Goal: Task Accomplishment & Management: Manage account settings

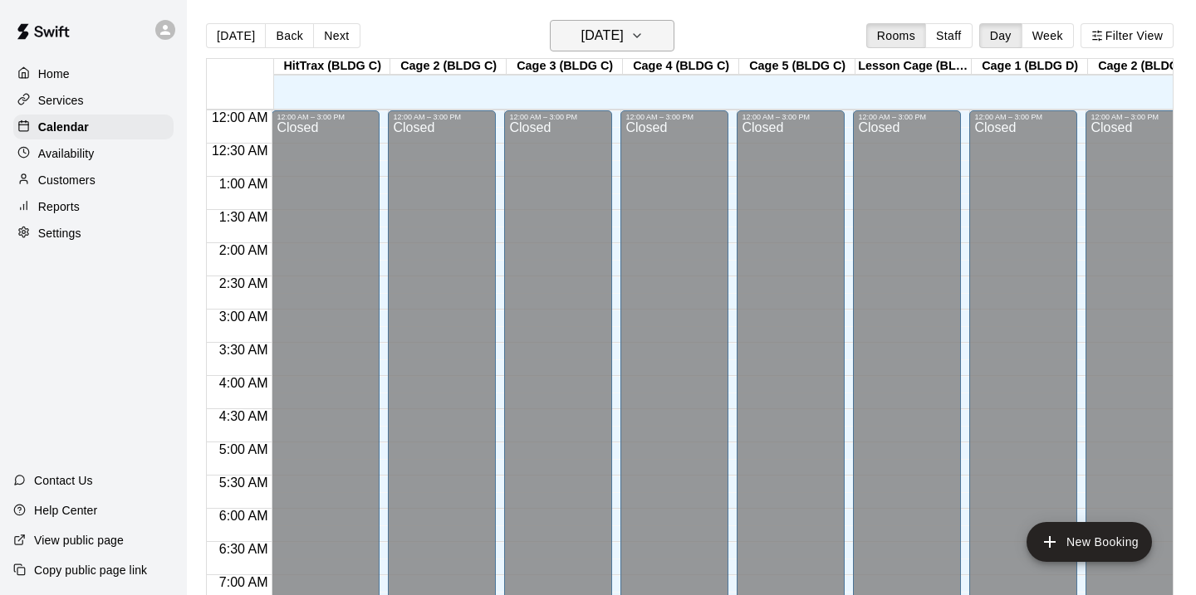
scroll to position [645, 0]
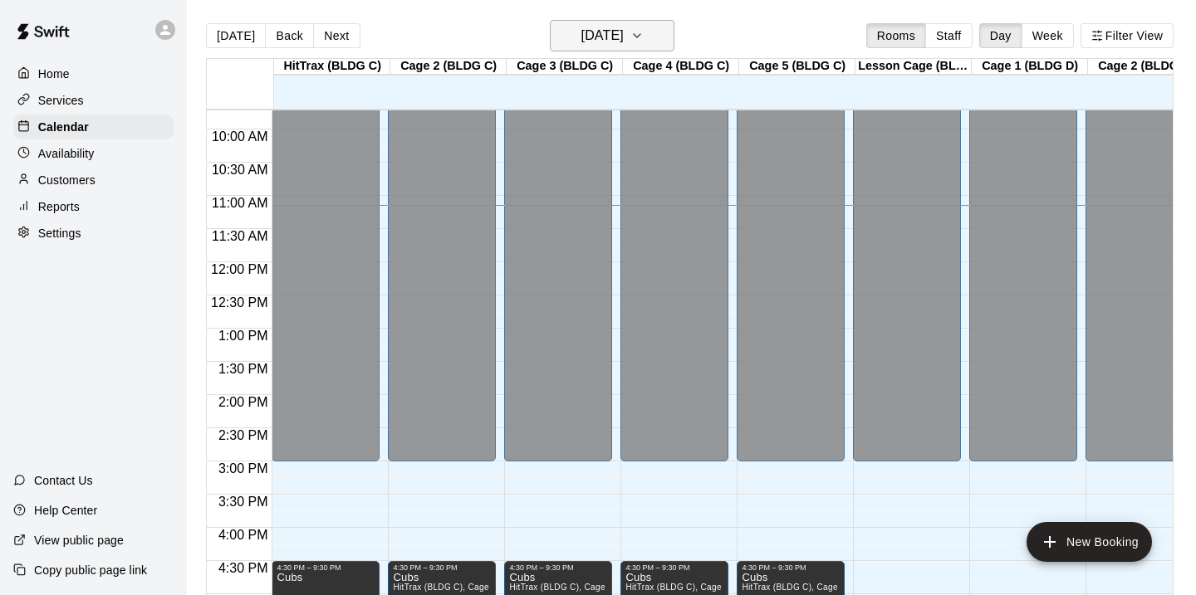
click at [644, 32] on icon "button" at bounding box center [636, 36] width 13 height 20
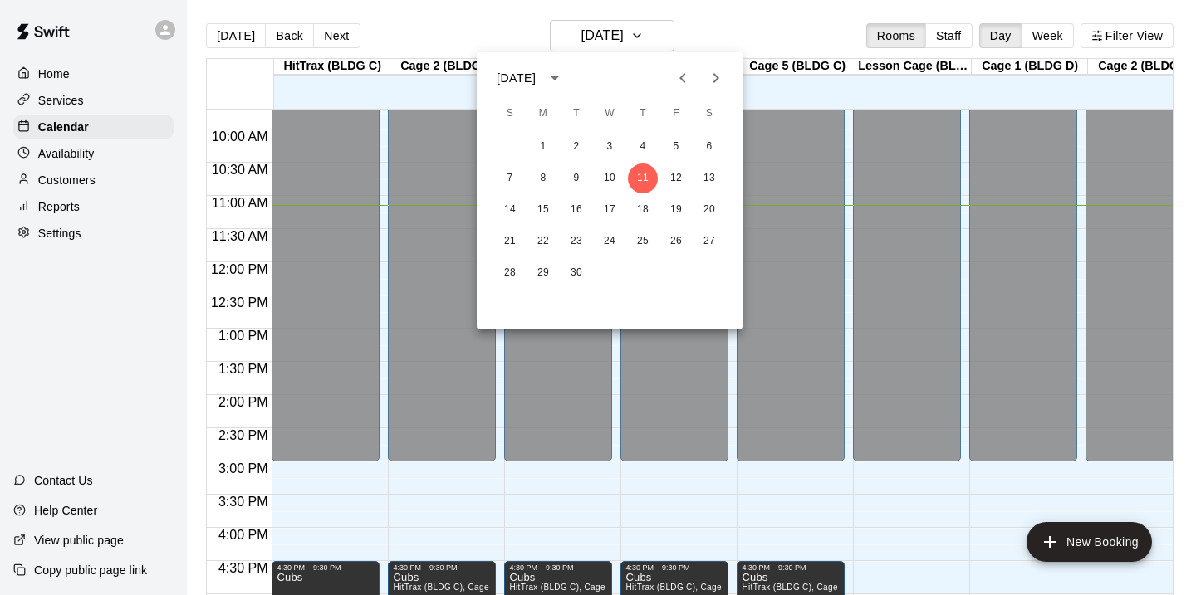
click at [80, 150] on div at bounding box center [598, 297] width 1196 height 595
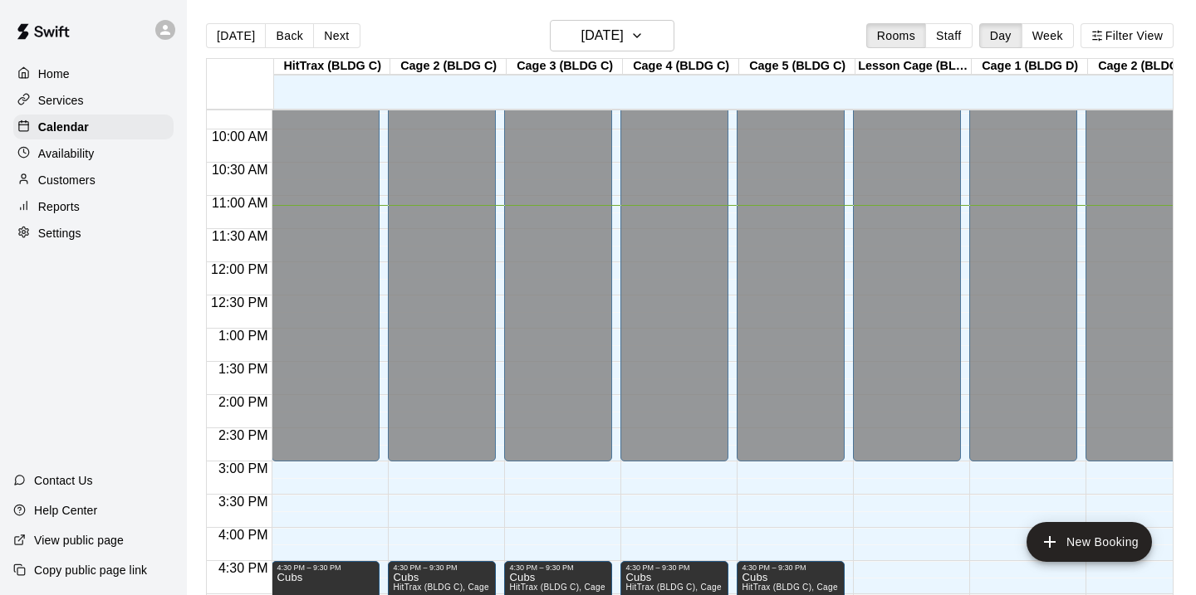
click at [80, 150] on p "Availability" at bounding box center [66, 153] width 56 height 17
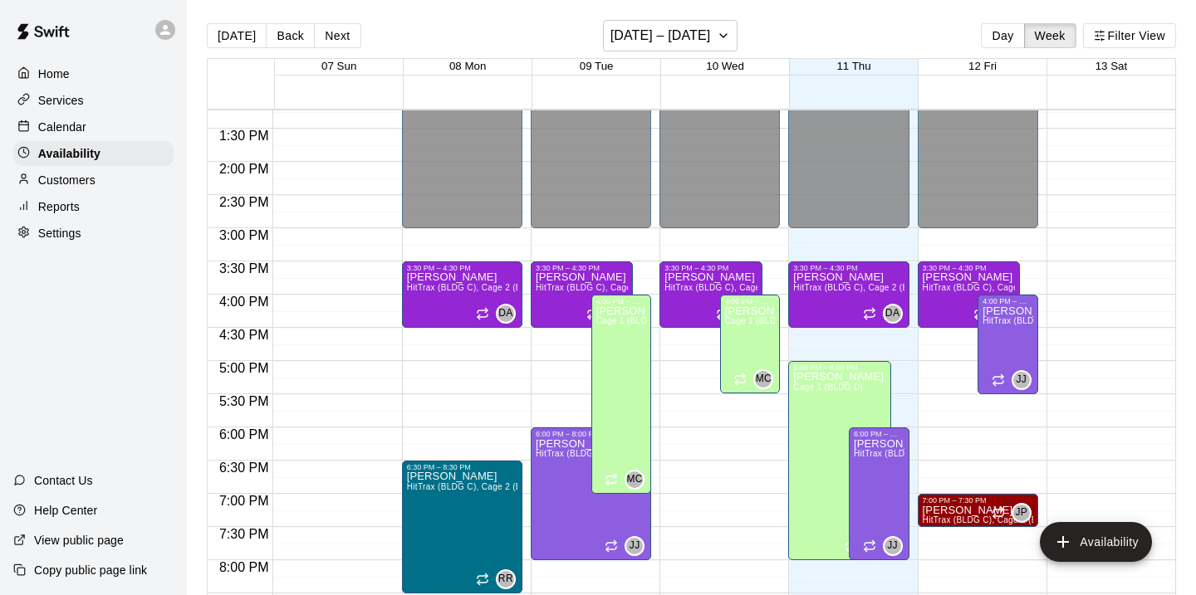
scroll to position [880, 0]
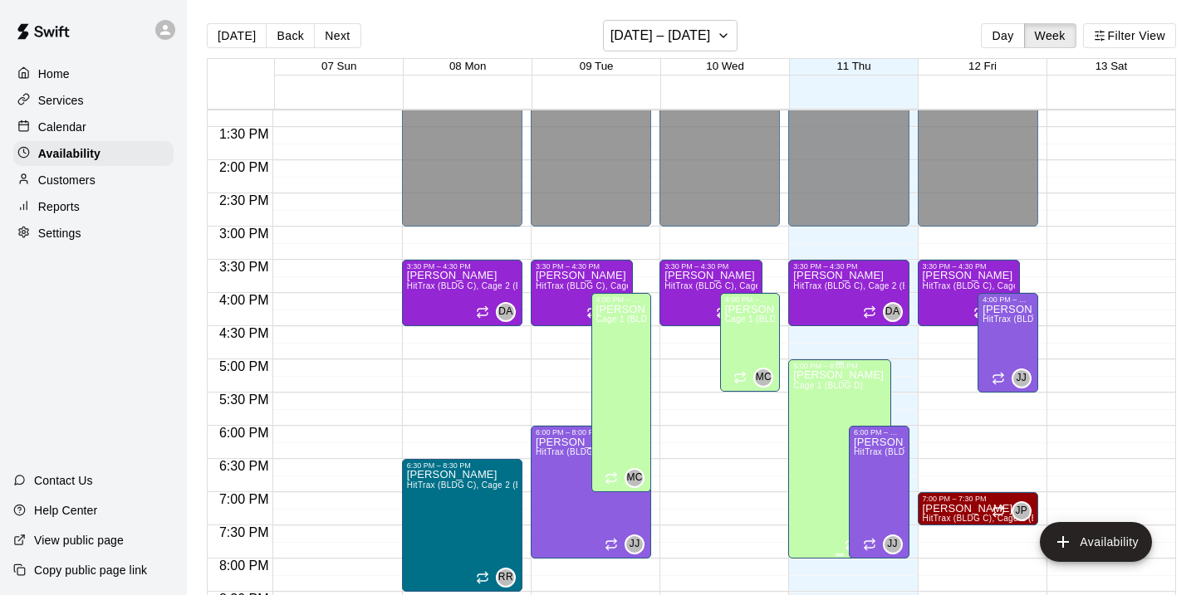
click at [812, 381] on icon "edit" at bounding box center [811, 388] width 20 height 20
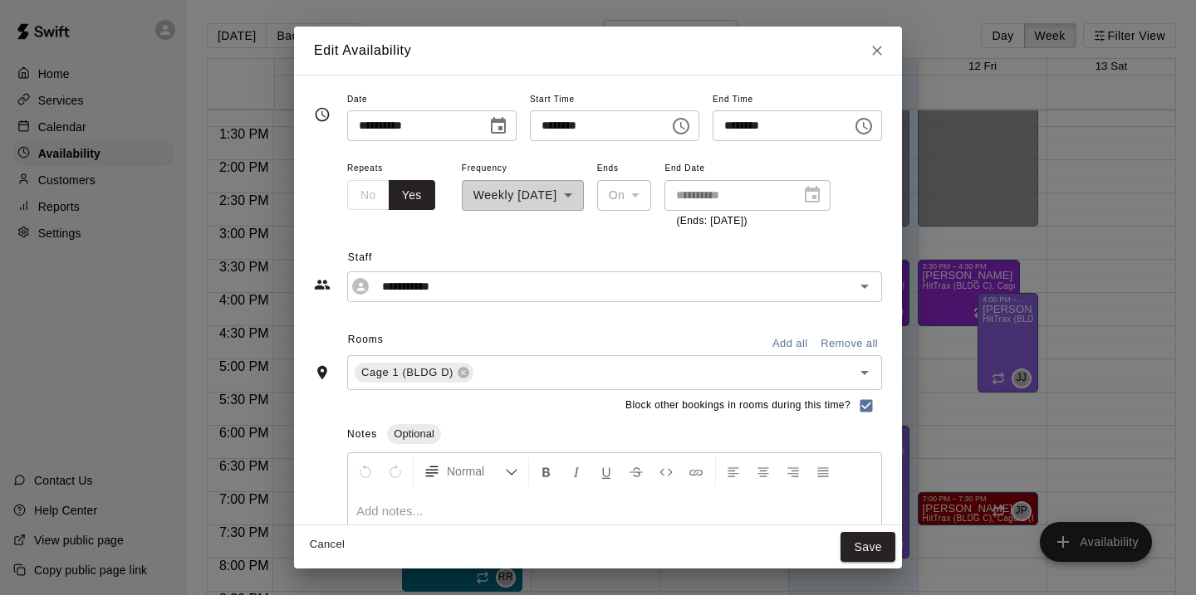
scroll to position [1, 0]
click at [880, 549] on button "Save" at bounding box center [867, 547] width 55 height 31
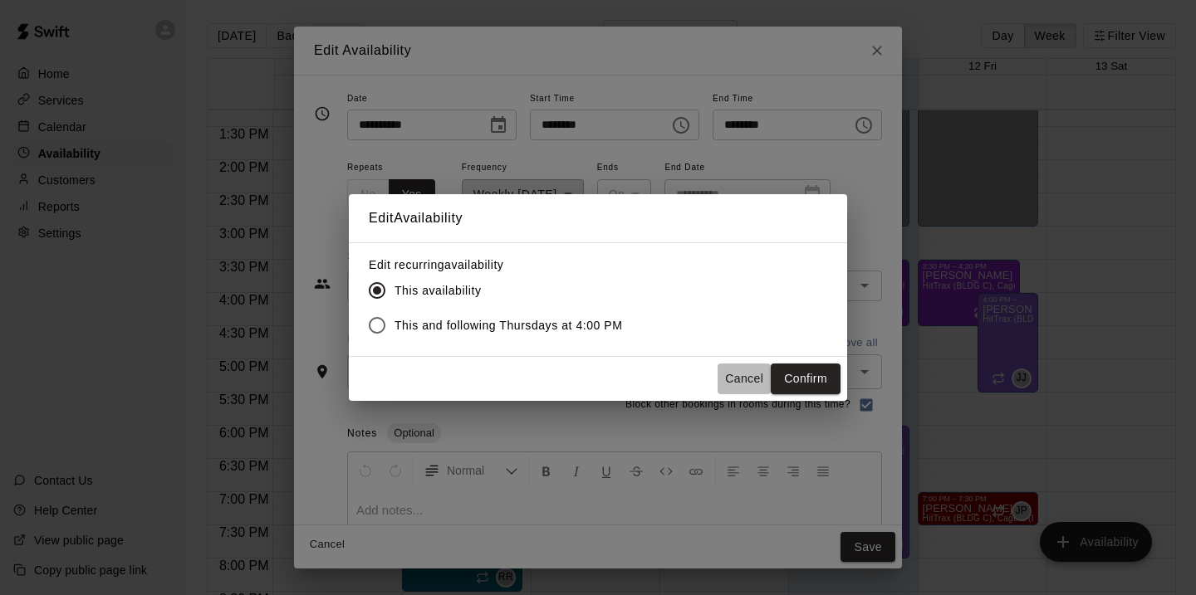
click at [744, 388] on button "Cancel" at bounding box center [743, 379] width 53 height 31
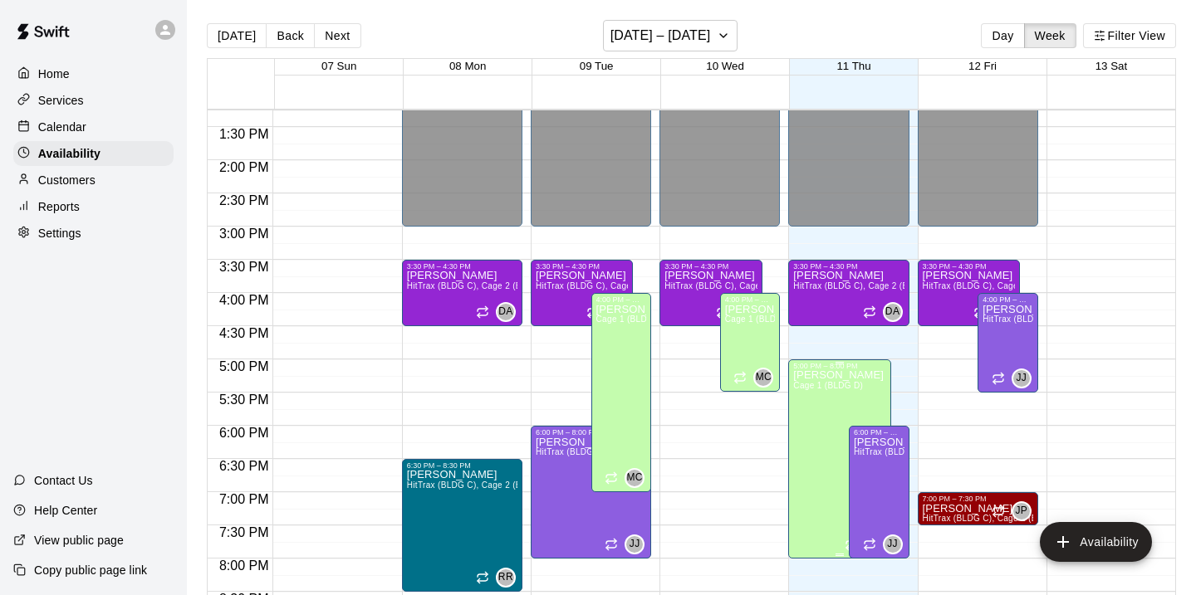
click at [859, 387] on span "Cage 1 (BLDG D)" at bounding box center [828, 385] width 70 height 9
click at [808, 447] on icon "delete" at bounding box center [811, 439] width 20 height 20
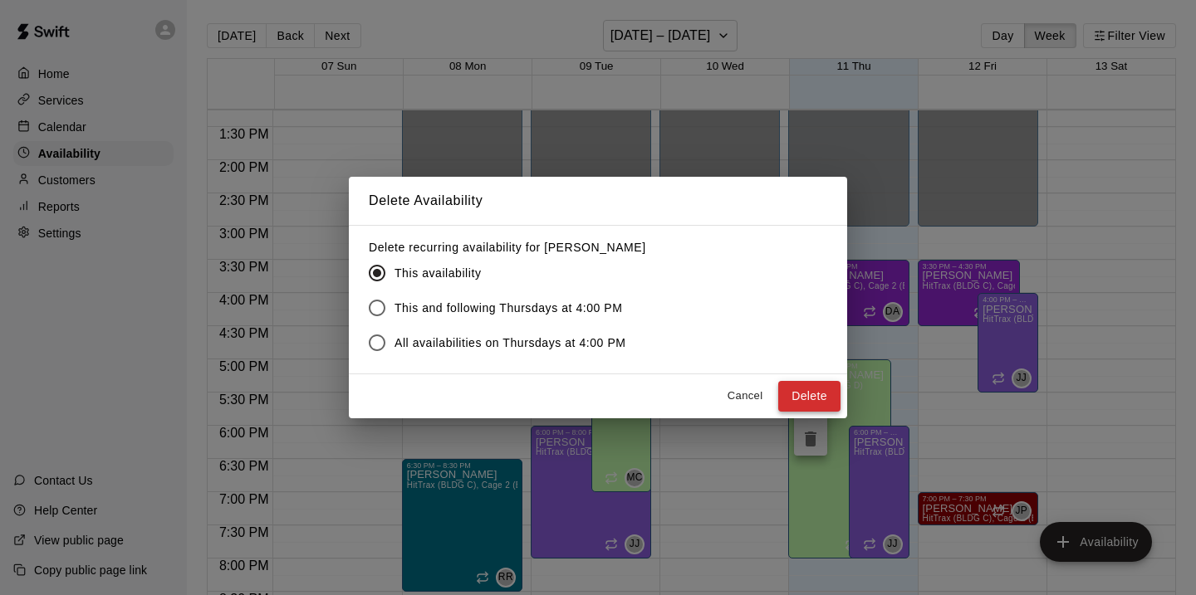
click at [817, 395] on button "Delete" at bounding box center [809, 396] width 62 height 31
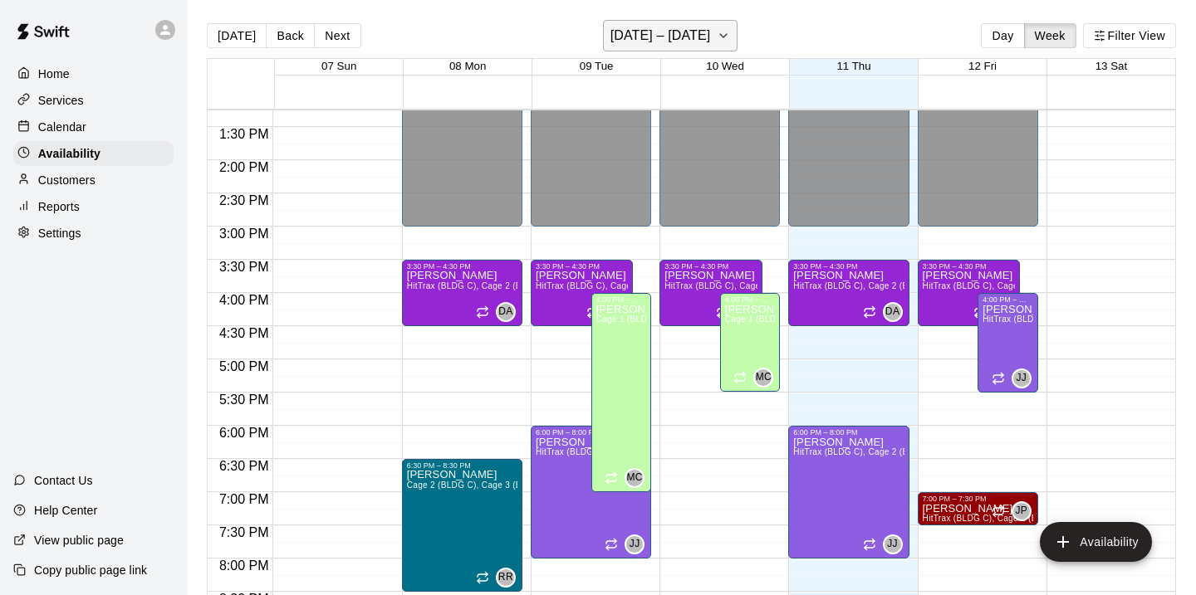
click at [709, 37] on h6 "[DATE] – [DATE]" at bounding box center [660, 35] width 100 height 23
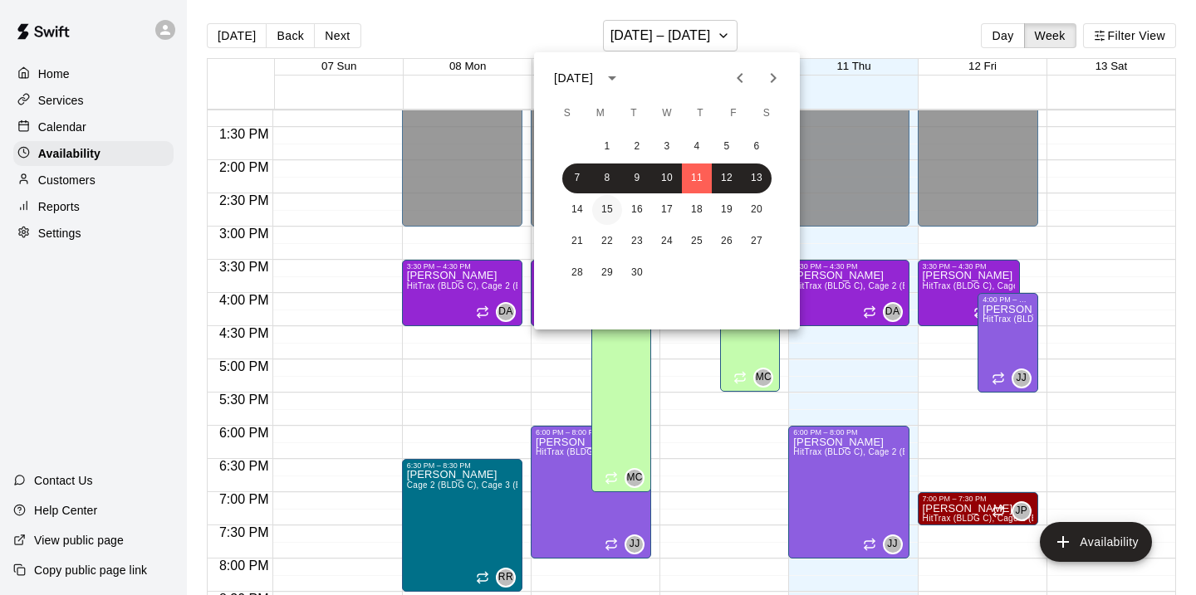
click at [609, 205] on button "15" at bounding box center [607, 210] width 30 height 30
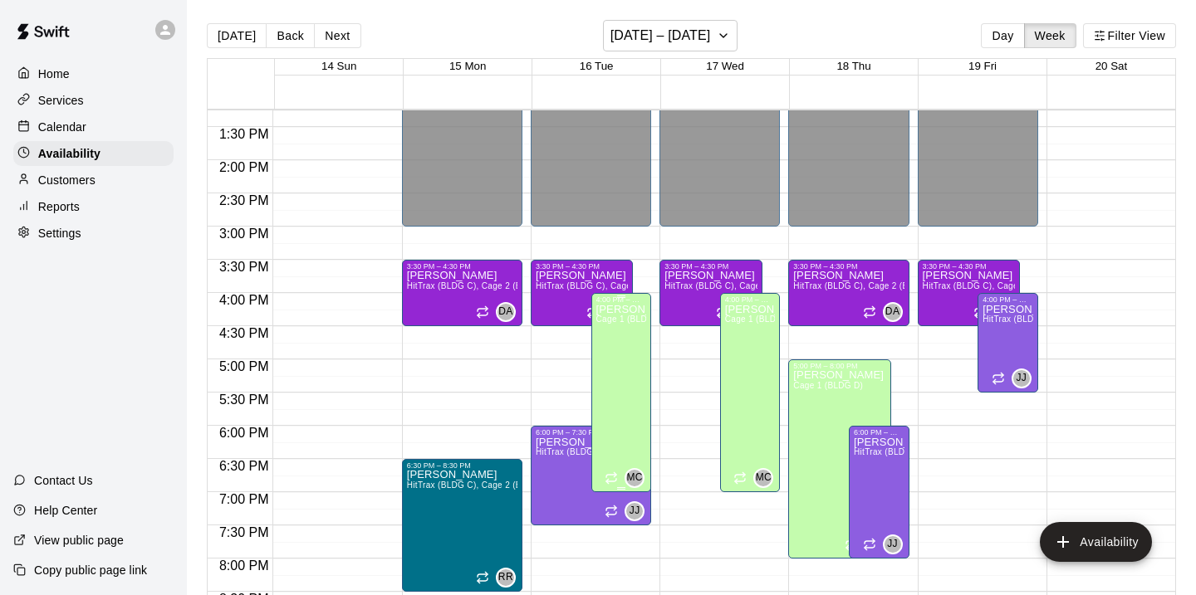
click at [633, 361] on div "[PERSON_NAME] Cage 1 (BLDG D)" at bounding box center [621, 601] width 51 height 595
click at [605, 320] on icon "edit" at bounding box center [614, 321] width 20 height 20
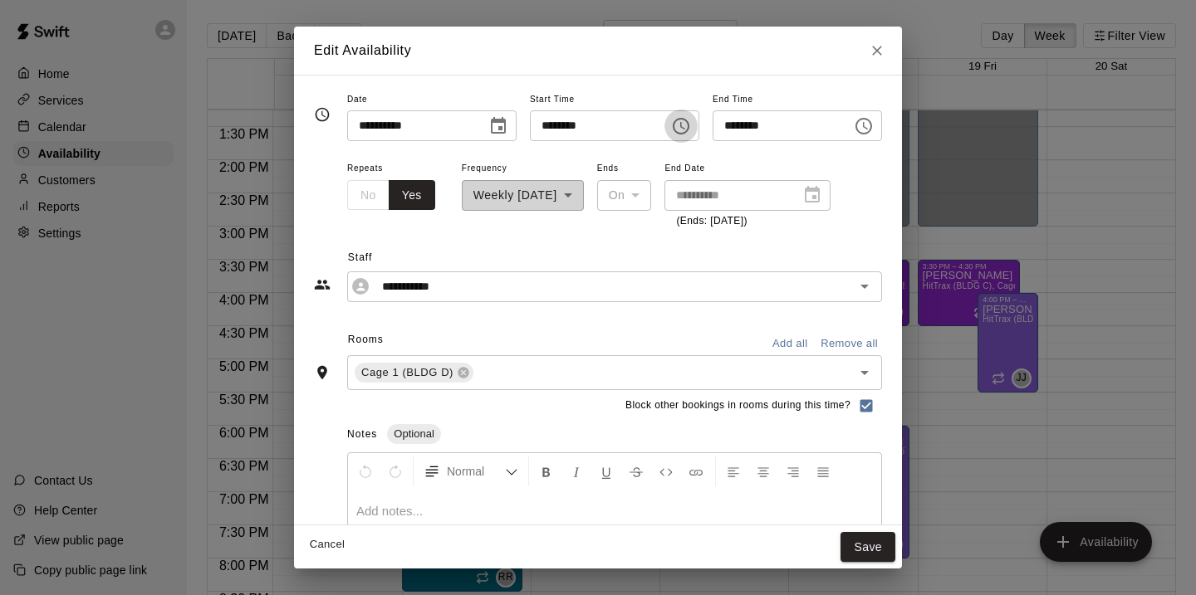
click at [683, 130] on icon "Choose time, selected time is 4:00 PM" at bounding box center [681, 126] width 20 height 20
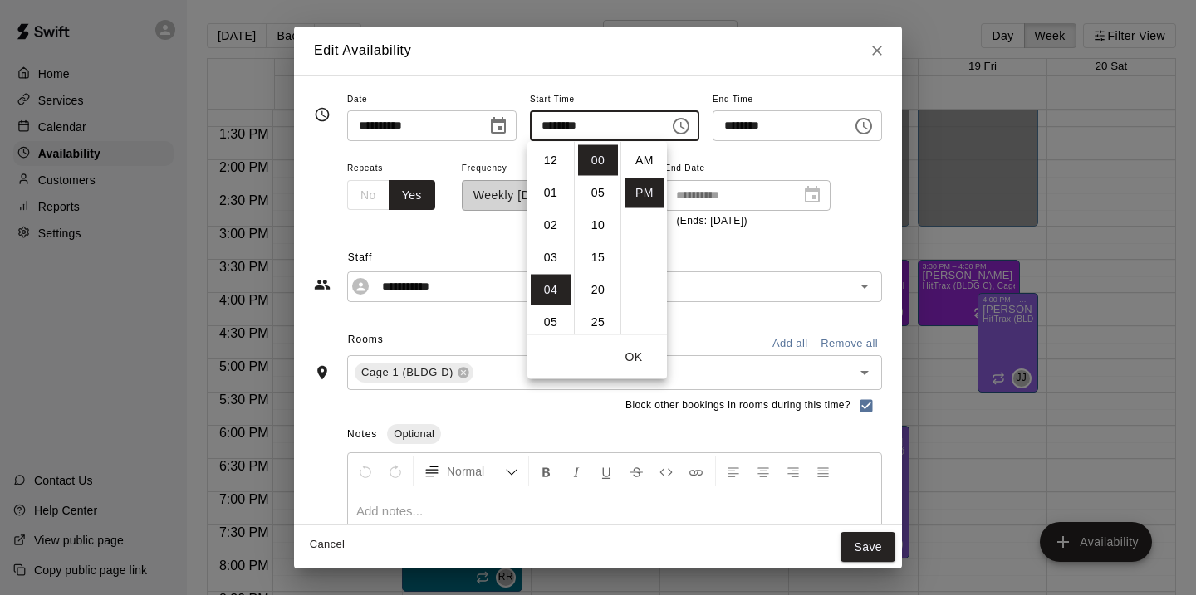
scroll to position [30, 0]
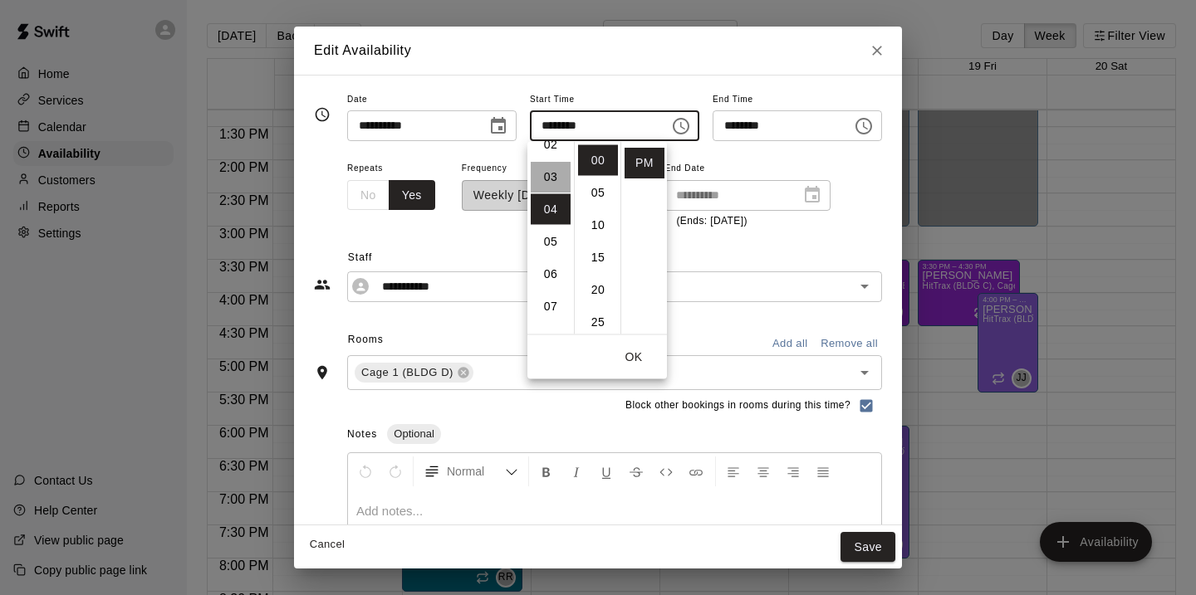
click at [549, 179] on li "03" at bounding box center [551, 177] width 40 height 31
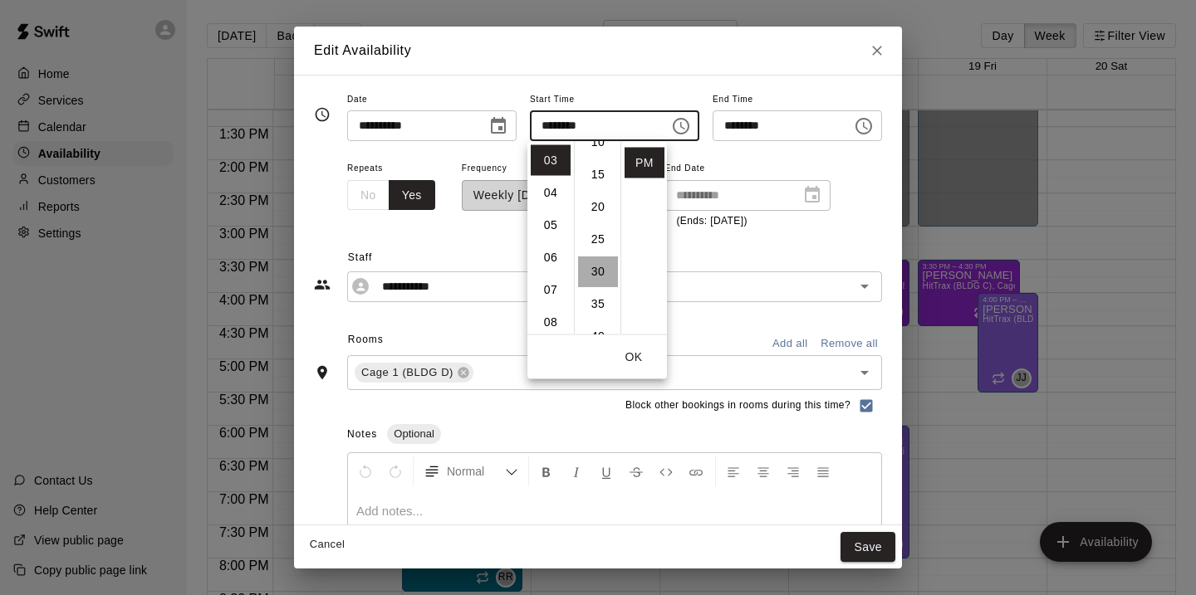
click at [600, 271] on li "30" at bounding box center [598, 272] width 40 height 31
type input "********"
click at [634, 354] on button "OK" at bounding box center [633, 357] width 53 height 31
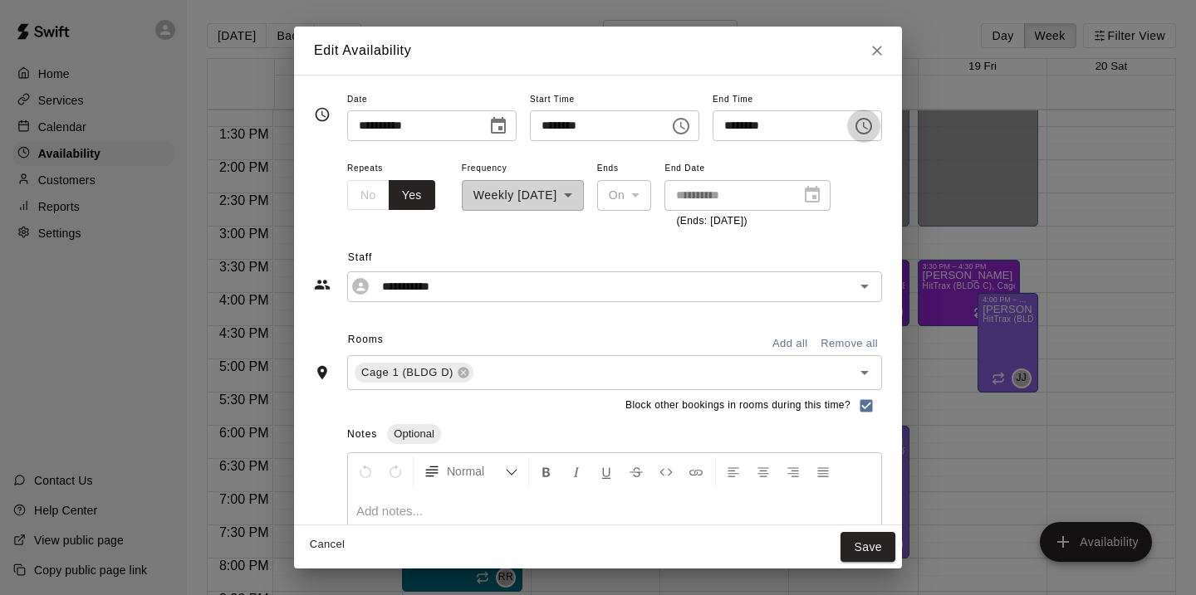
click at [871, 120] on icon "Choose time, selected time is 7:00 PM" at bounding box center [864, 126] width 20 height 20
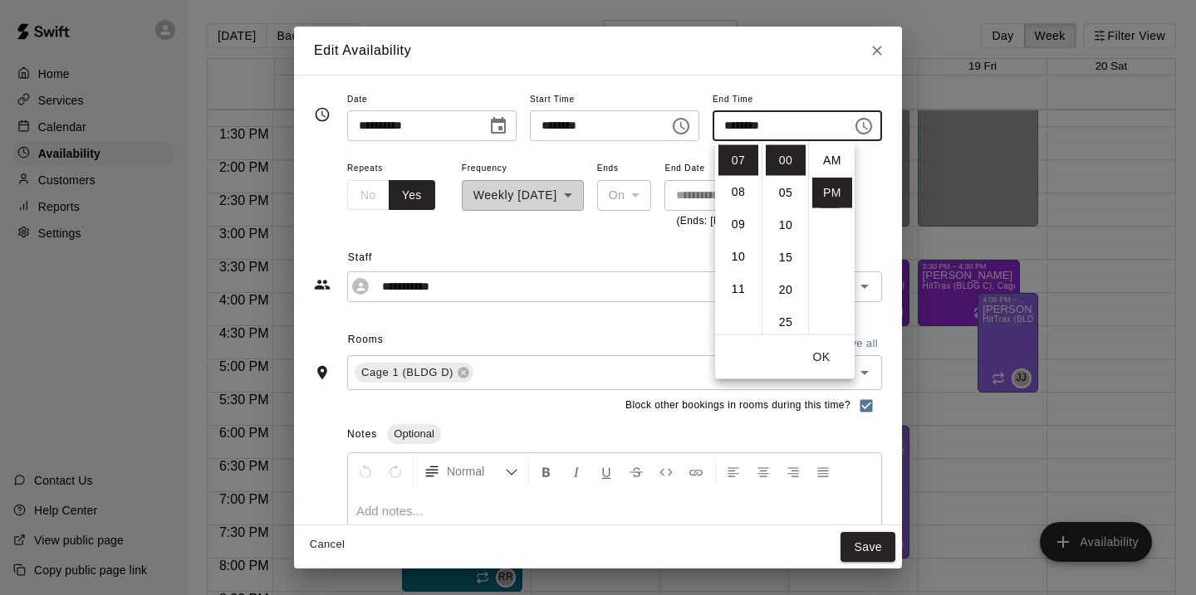
scroll to position [30, 0]
click at [824, 356] on button "OK" at bounding box center [821, 357] width 53 height 31
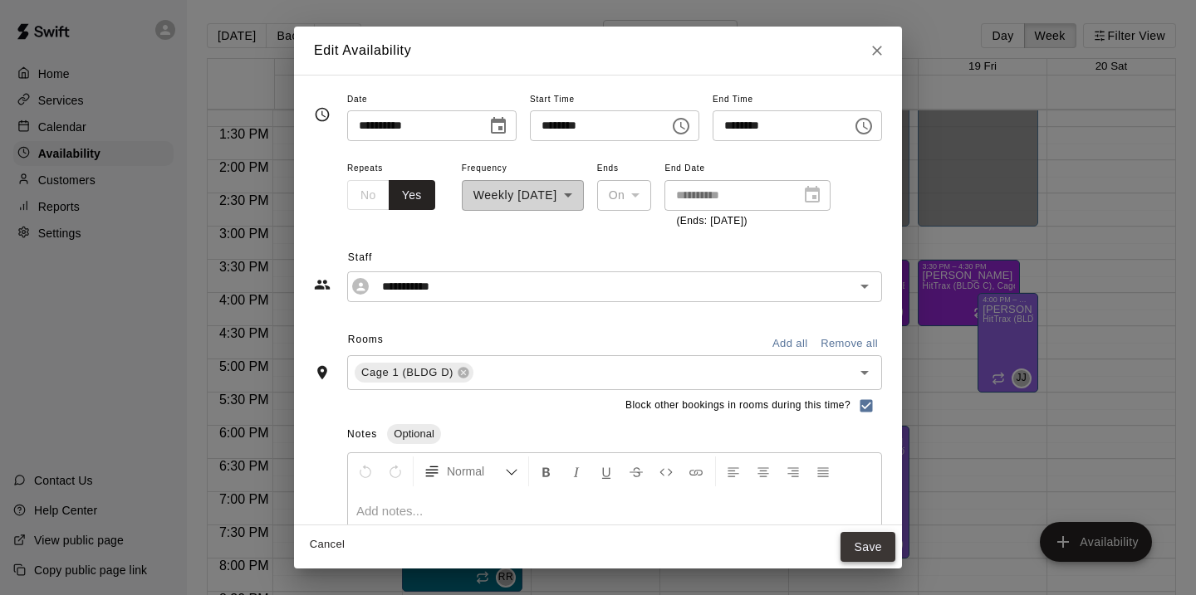
click at [890, 543] on button "Save" at bounding box center [867, 547] width 55 height 31
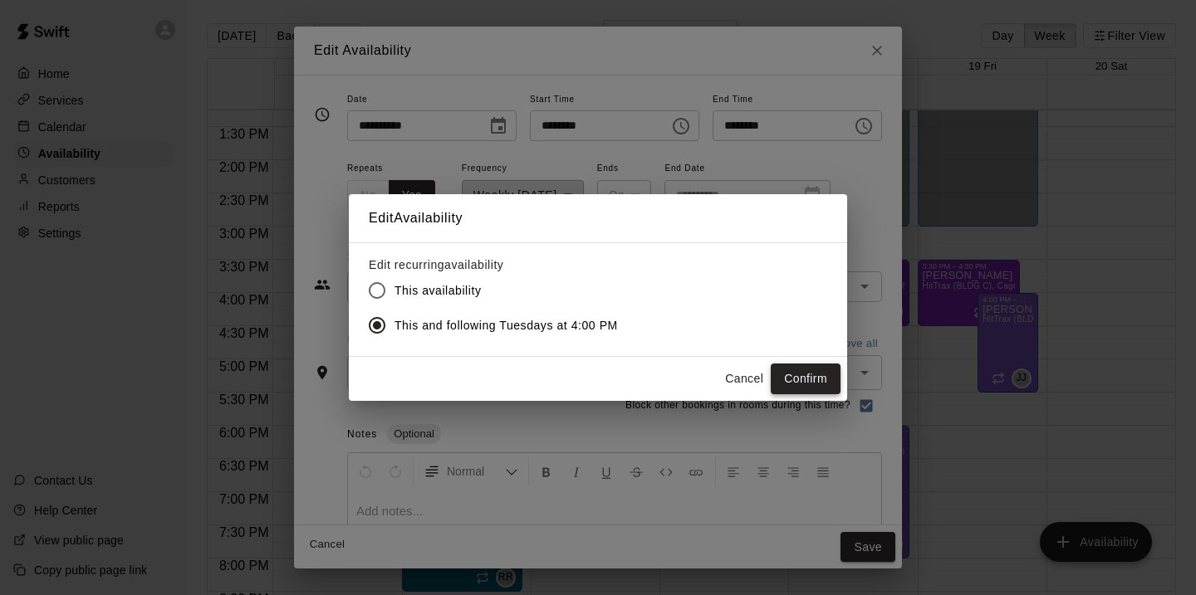
click at [820, 384] on button "Confirm" at bounding box center [806, 379] width 70 height 31
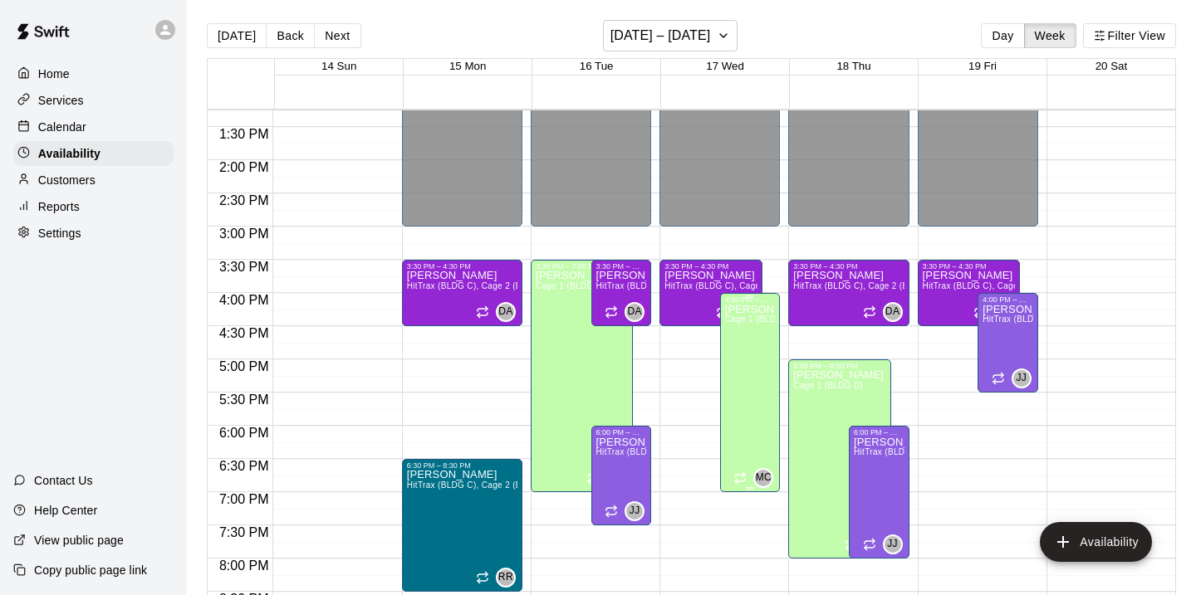
click at [756, 359] on div "[PERSON_NAME] Cage 1 (BLDG D)" at bounding box center [750, 601] width 51 height 595
click at [736, 312] on icon "edit" at bounding box center [742, 321] width 20 height 20
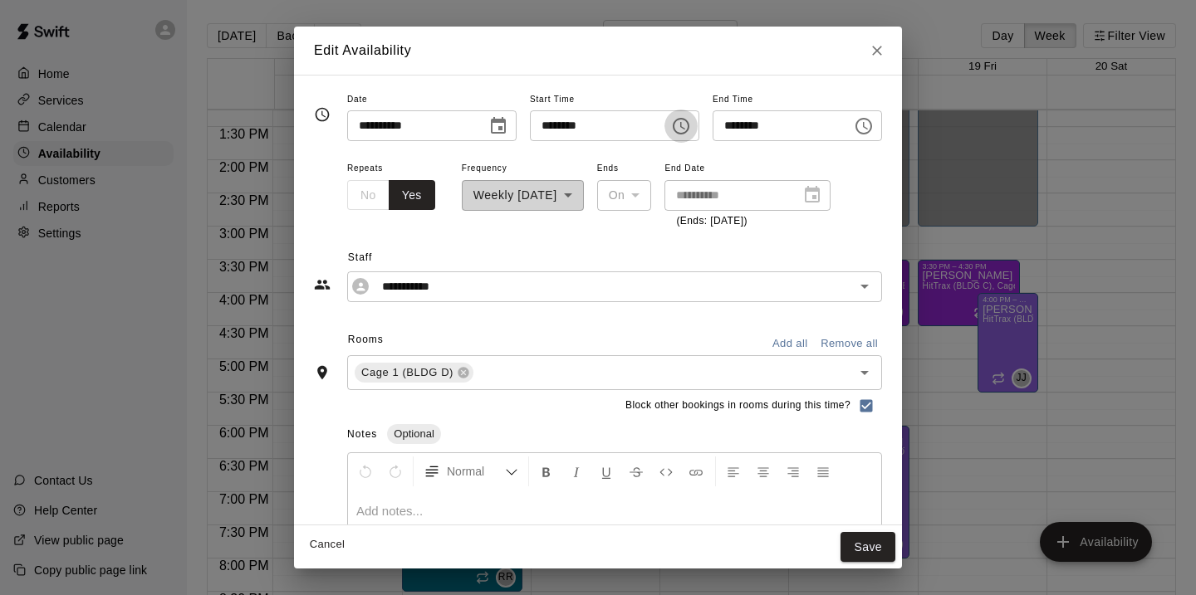
click at [688, 127] on icon "Choose time, selected time is 4:00 PM" at bounding box center [681, 126] width 20 height 20
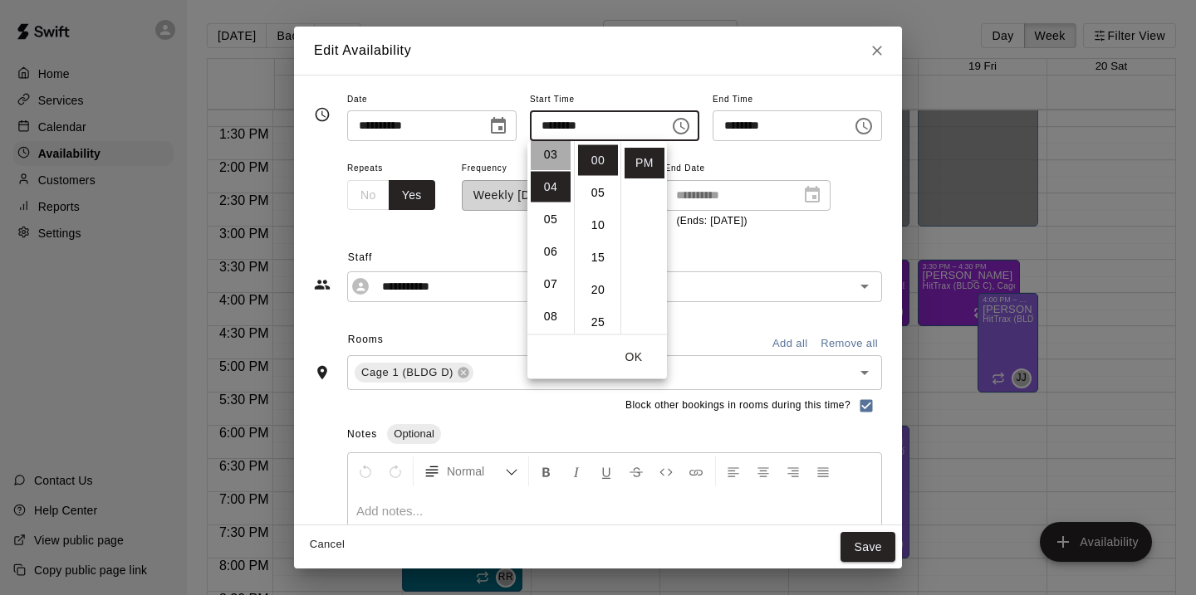
click at [552, 154] on li "03" at bounding box center [551, 155] width 40 height 31
click at [602, 282] on li "30" at bounding box center [598, 278] width 40 height 31
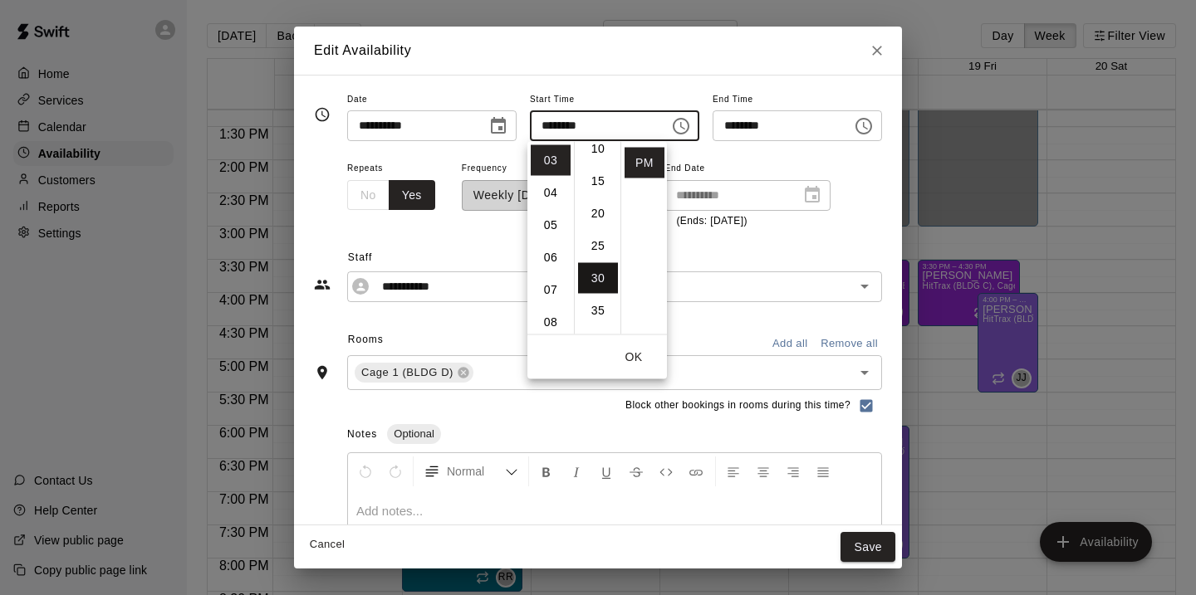
type input "********"
click at [638, 358] on button "OK" at bounding box center [633, 357] width 53 height 31
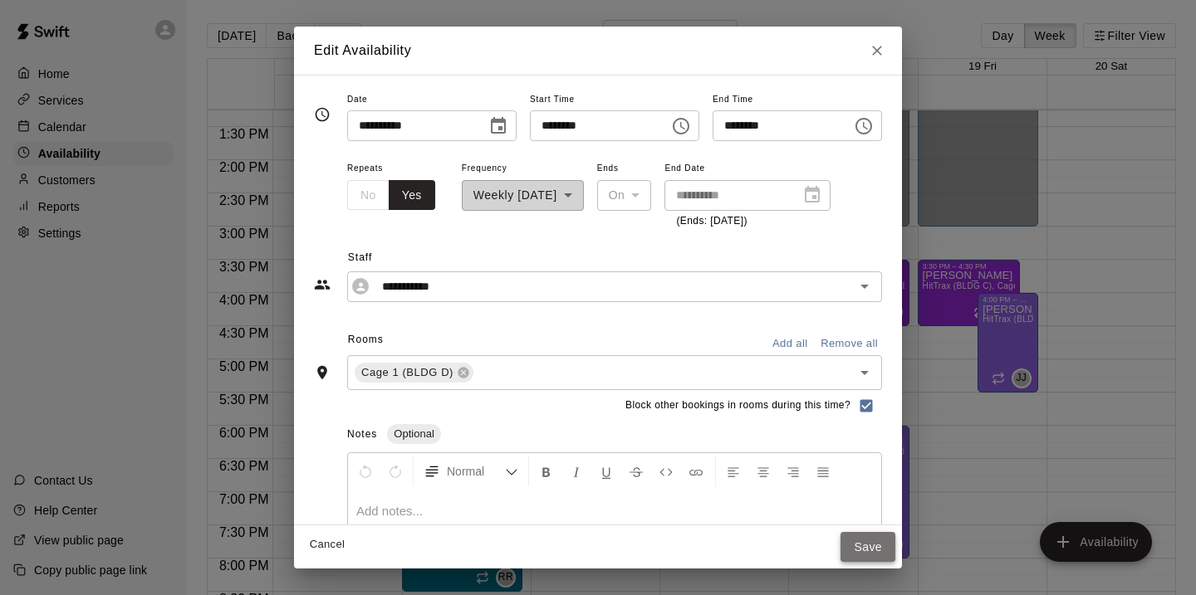
click at [871, 537] on button "Save" at bounding box center [867, 547] width 55 height 31
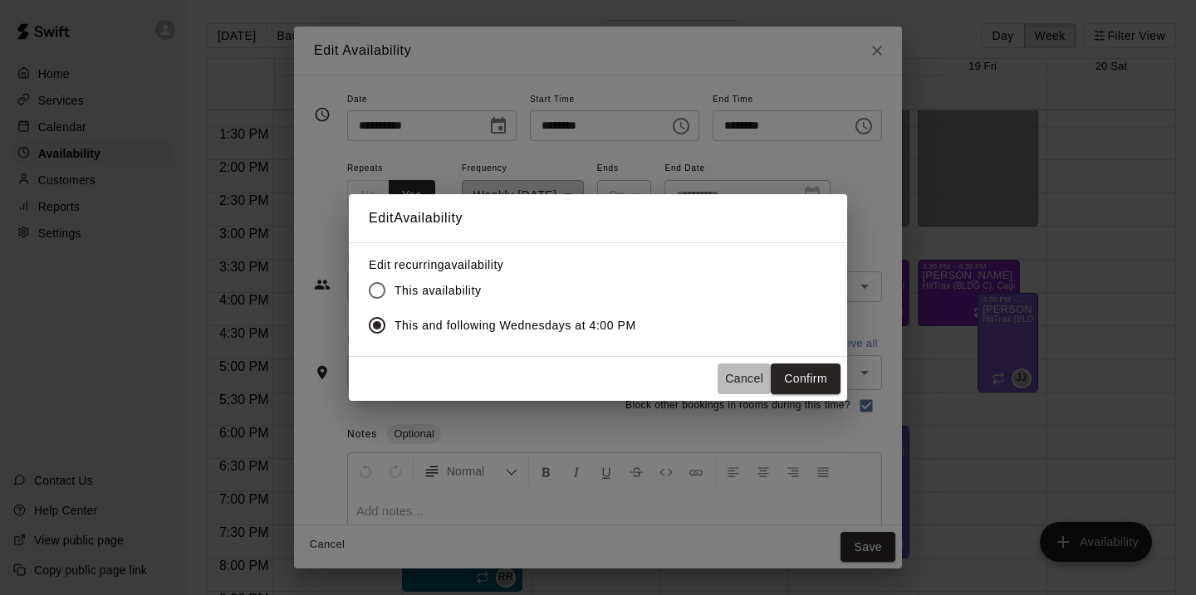
click at [749, 381] on button "Cancel" at bounding box center [743, 379] width 53 height 31
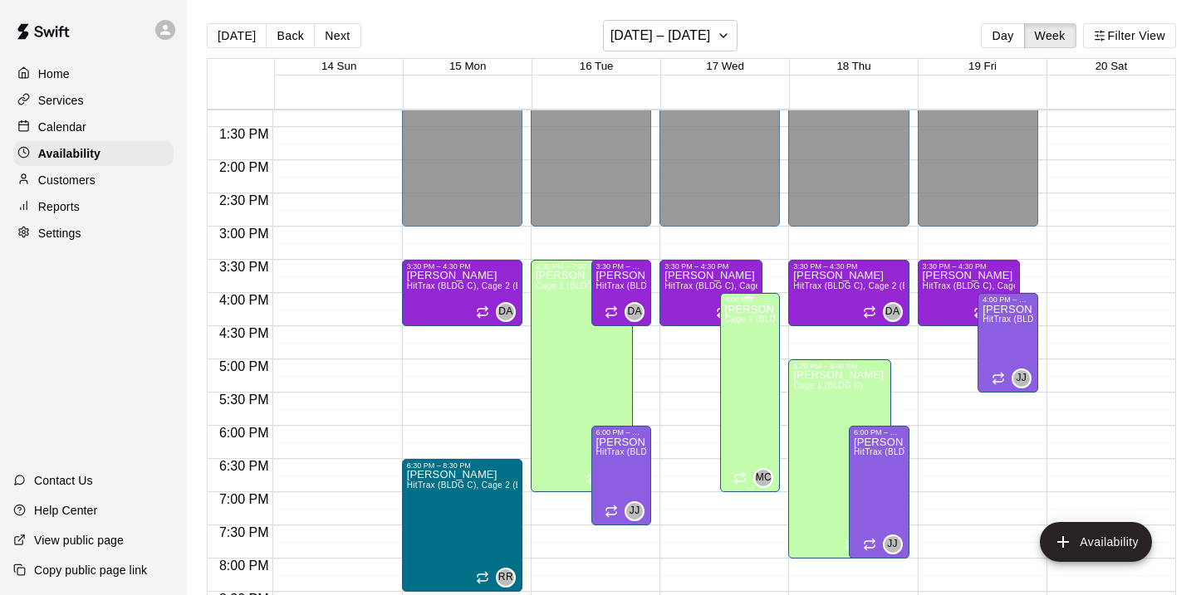
click at [760, 386] on div "[PERSON_NAME] Cage 1 (BLDG D)" at bounding box center [750, 601] width 51 height 595
click at [736, 318] on icon "edit" at bounding box center [742, 321] width 20 height 20
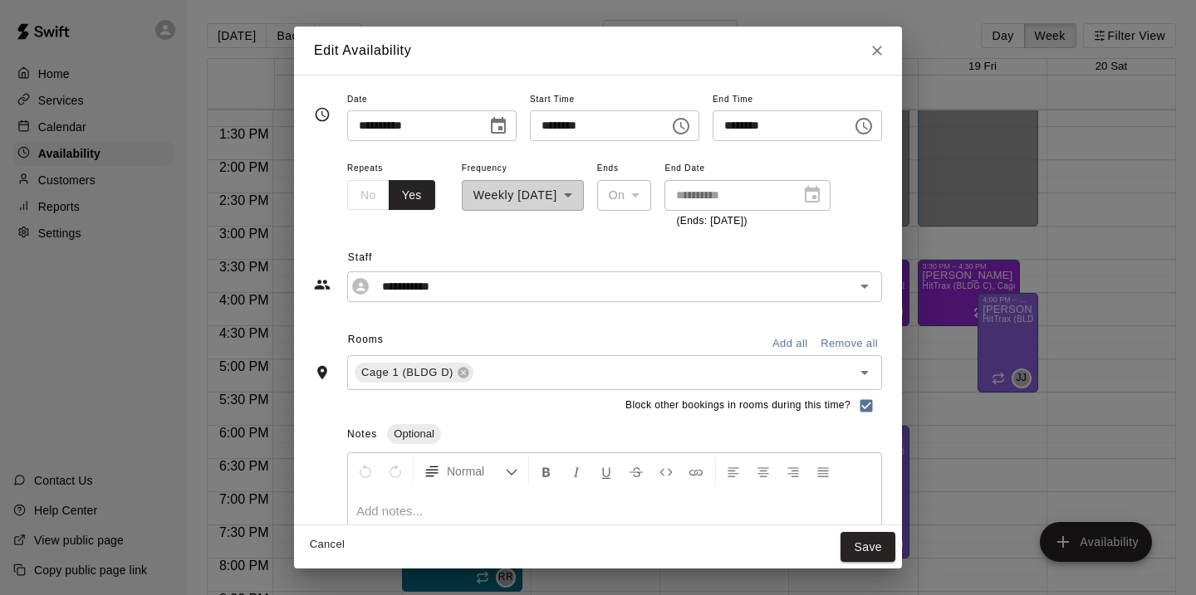
click at [685, 128] on icon "Choose time, selected time is 4:00 PM" at bounding box center [682, 125] width 5 height 7
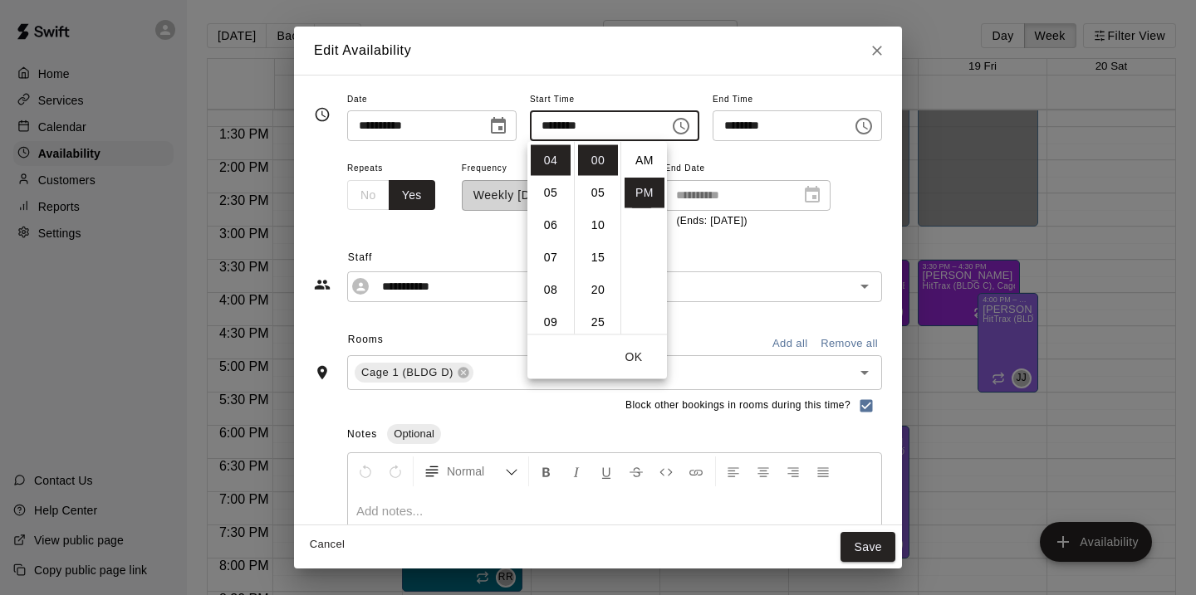
scroll to position [30, 0]
click at [600, 319] on li "30" at bounding box center [598, 326] width 40 height 31
type input "********"
click at [633, 348] on button "OK" at bounding box center [633, 357] width 53 height 31
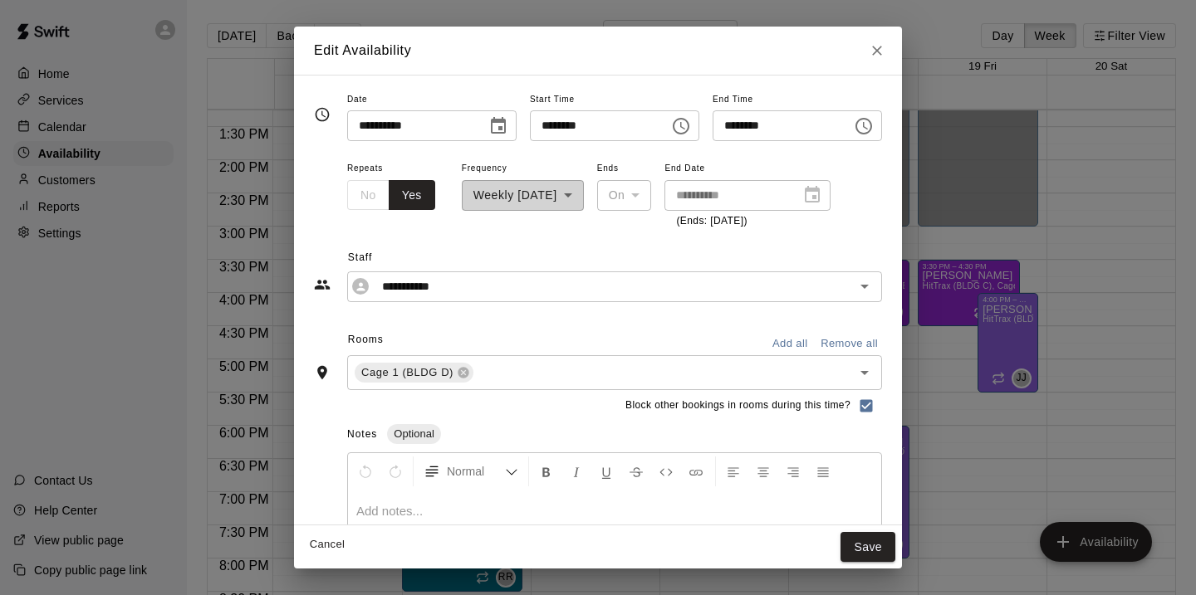
click at [874, 127] on icon "Choose time, selected time is 7:00 PM" at bounding box center [864, 126] width 20 height 20
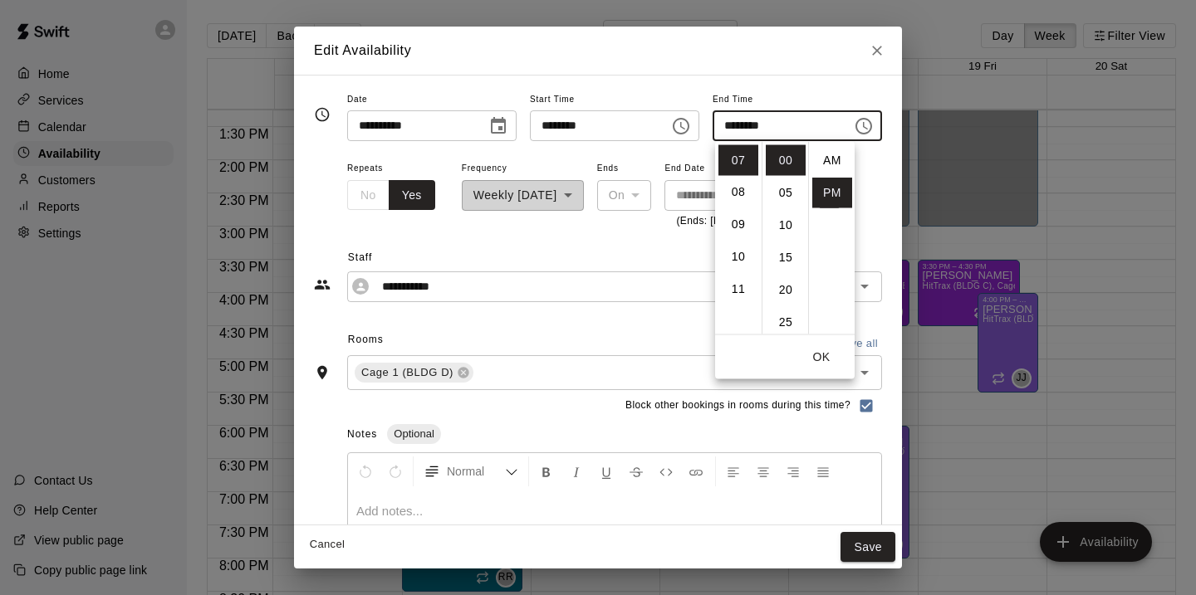
scroll to position [30, 0]
click at [745, 198] on li "08" at bounding box center [738, 193] width 40 height 31
click at [737, 171] on li "07" at bounding box center [738, 170] width 40 height 31
type input "********"
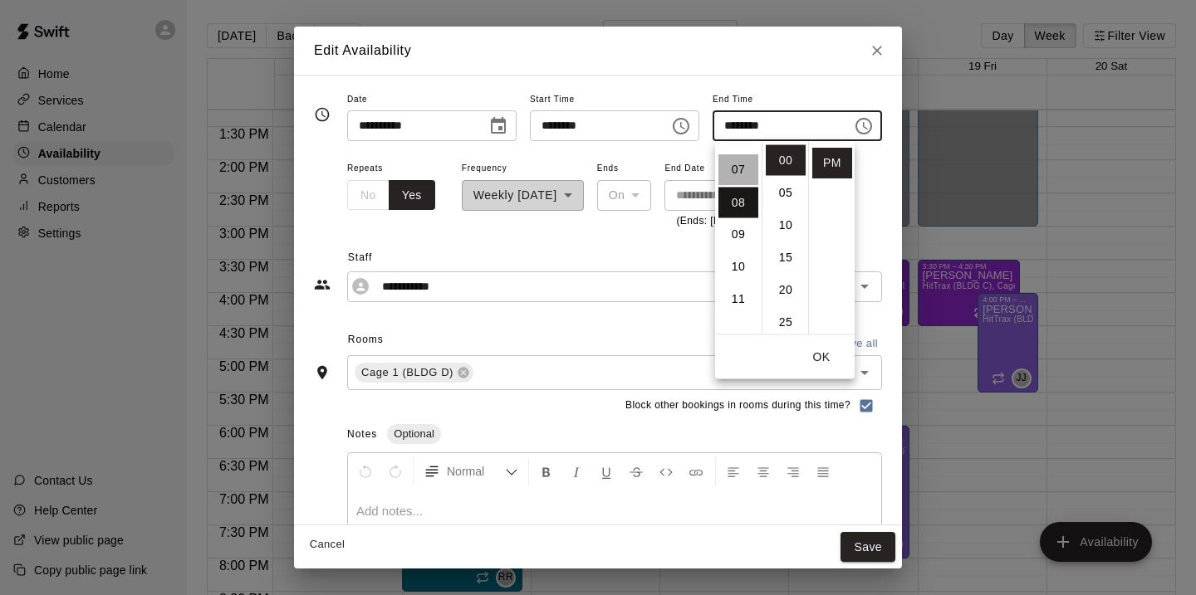
scroll to position [227, 0]
click at [827, 363] on button "OK" at bounding box center [821, 357] width 53 height 31
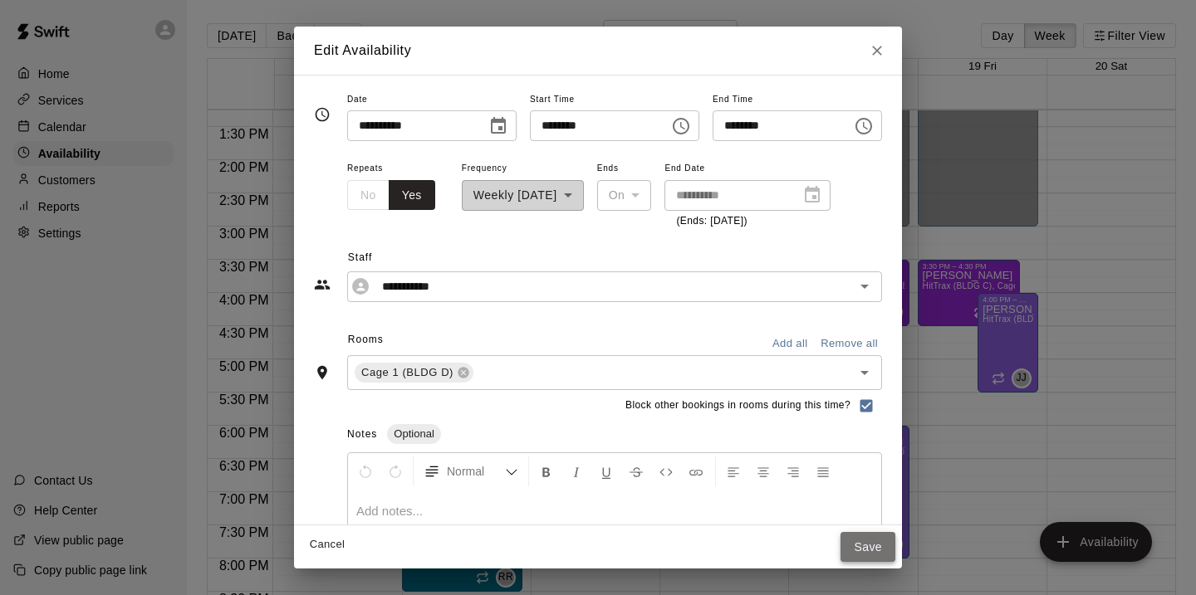
click at [874, 543] on button "Save" at bounding box center [867, 547] width 55 height 31
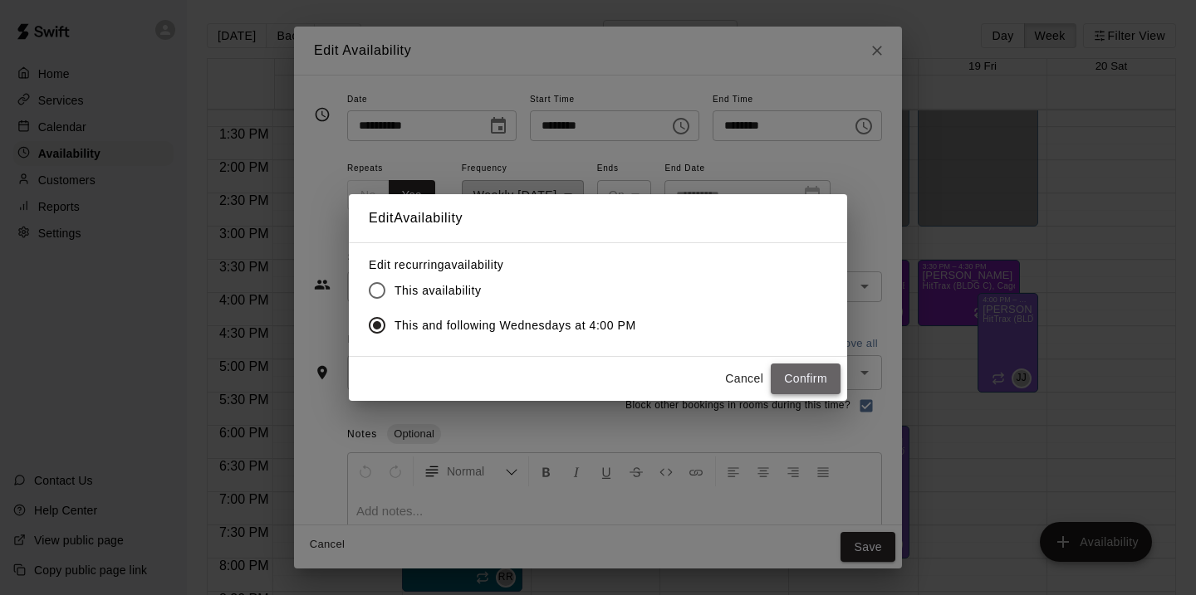
click at [795, 384] on button "Confirm" at bounding box center [806, 379] width 70 height 31
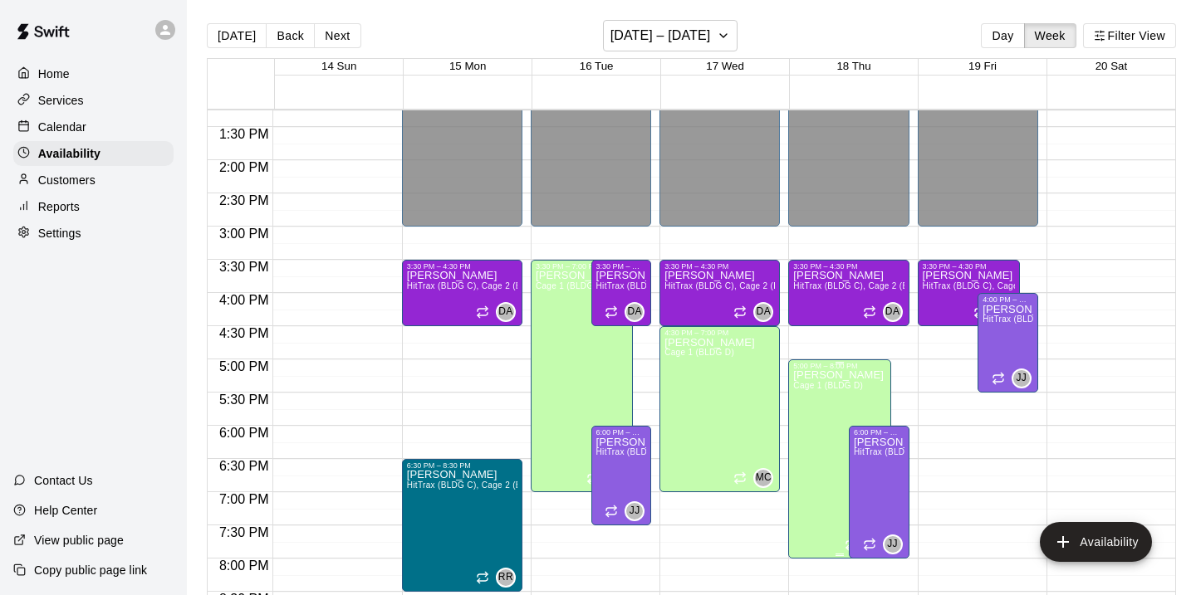
click at [810, 425] on icon "delete" at bounding box center [811, 427] width 12 height 15
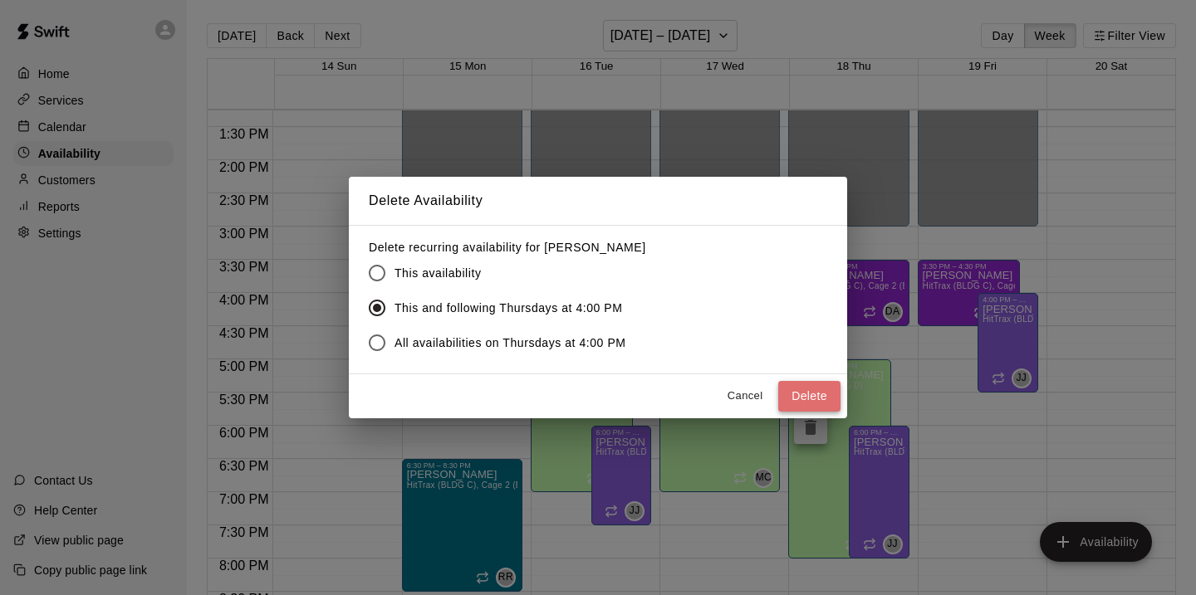
click at [827, 394] on button "Delete" at bounding box center [809, 396] width 62 height 31
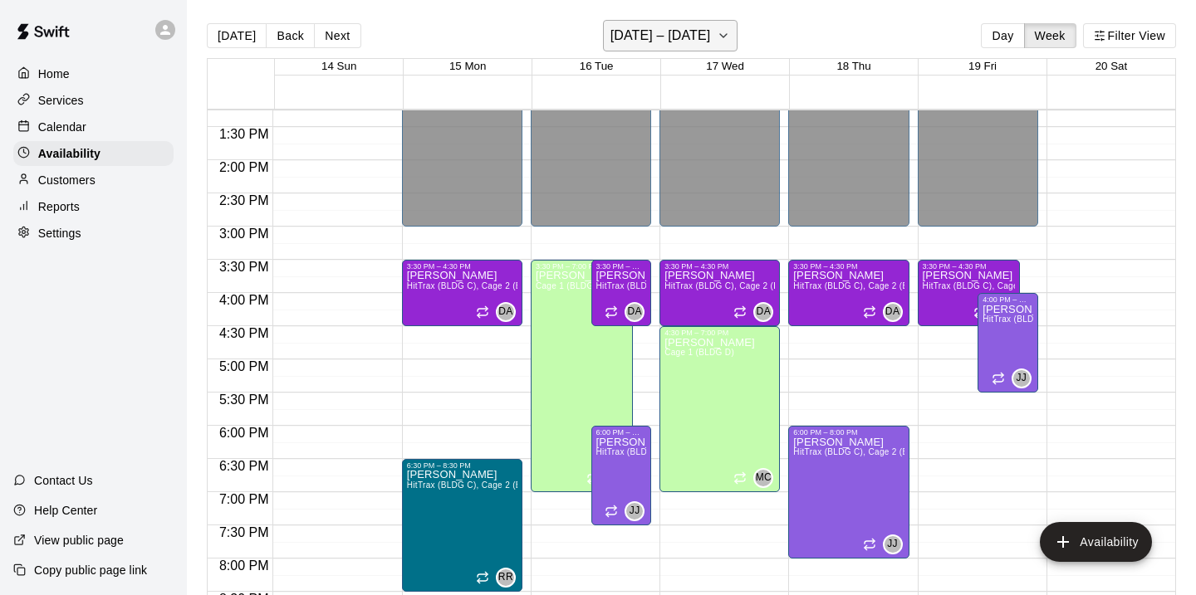
click at [718, 34] on button "[DATE] – [DATE]" at bounding box center [670, 36] width 135 height 32
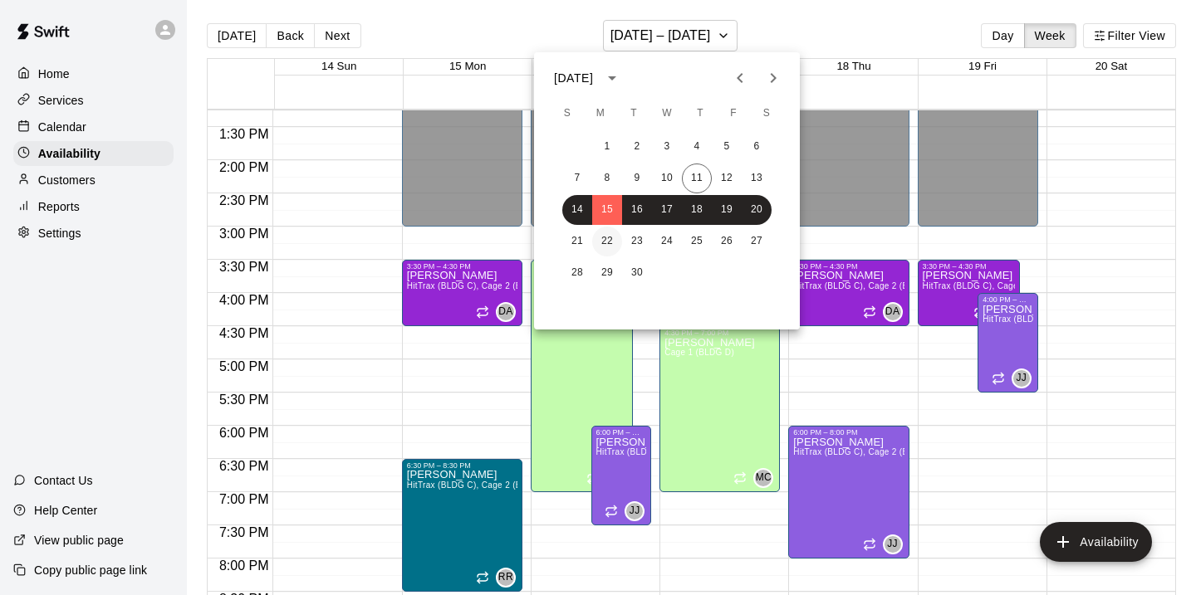
click at [607, 246] on button "22" at bounding box center [607, 242] width 30 height 30
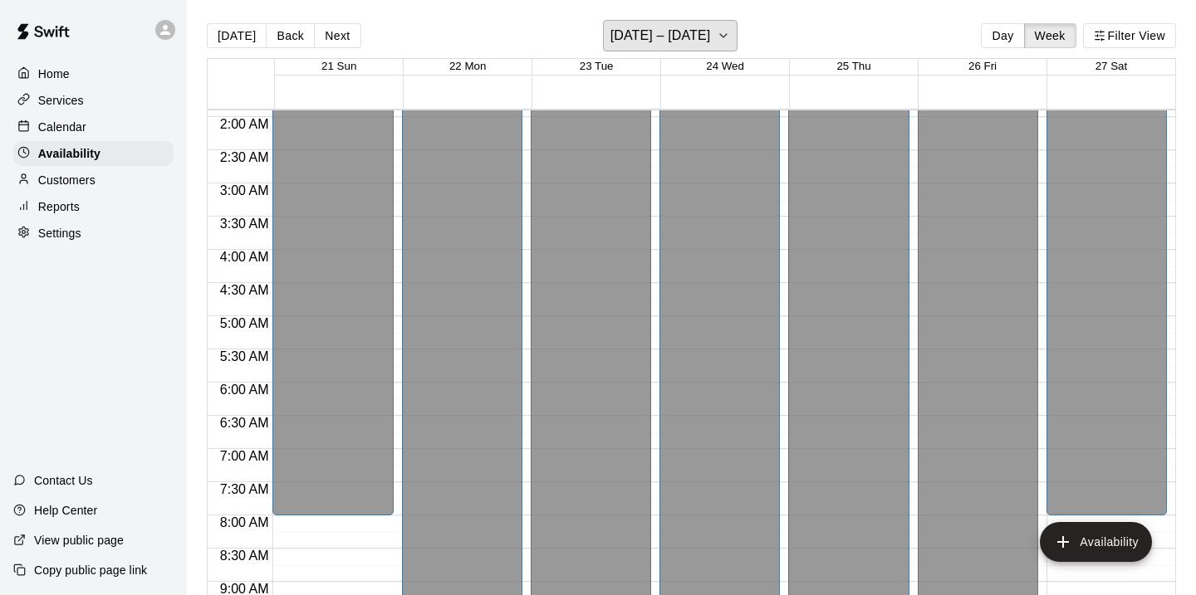
scroll to position [0, 0]
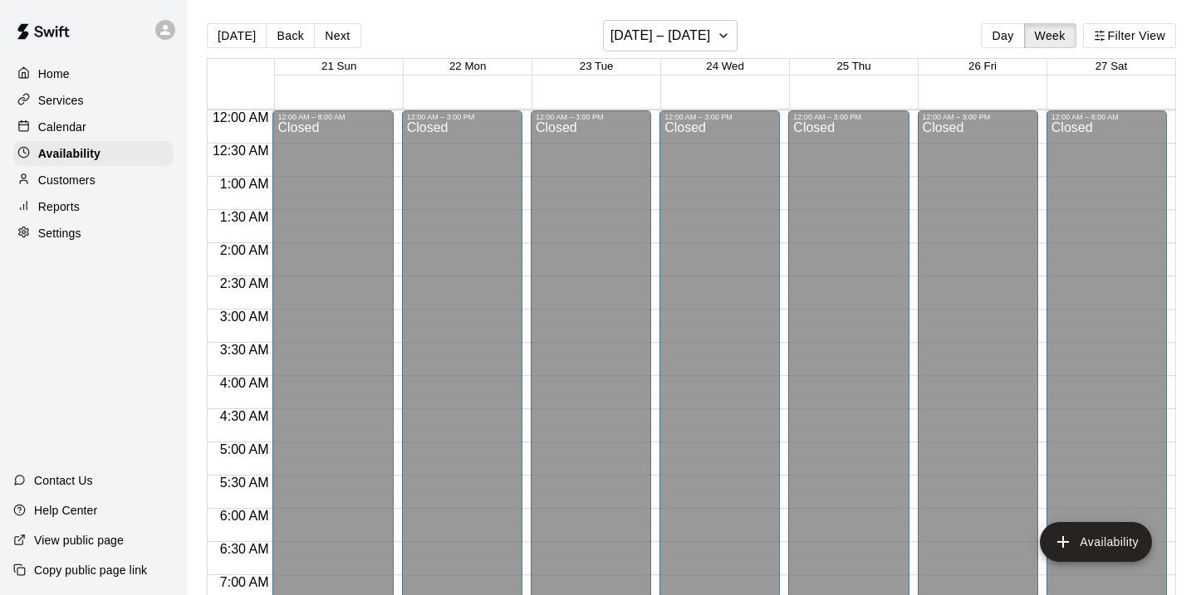
click at [99, 79] on div "Home" at bounding box center [93, 73] width 160 height 25
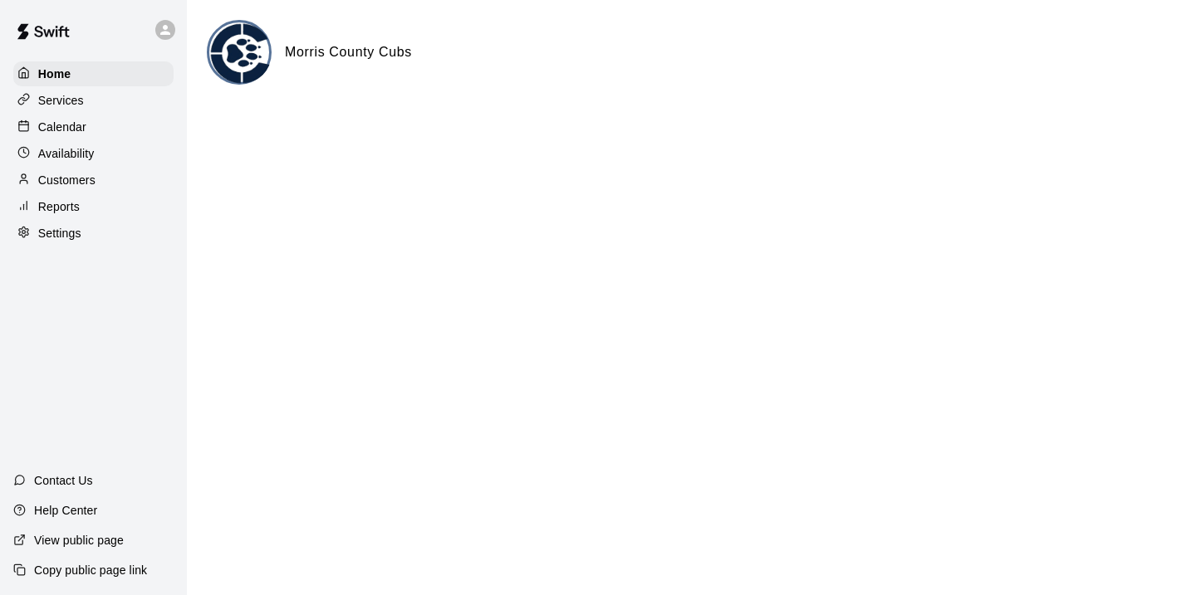
click at [94, 124] on div "Calendar" at bounding box center [93, 127] width 160 height 25
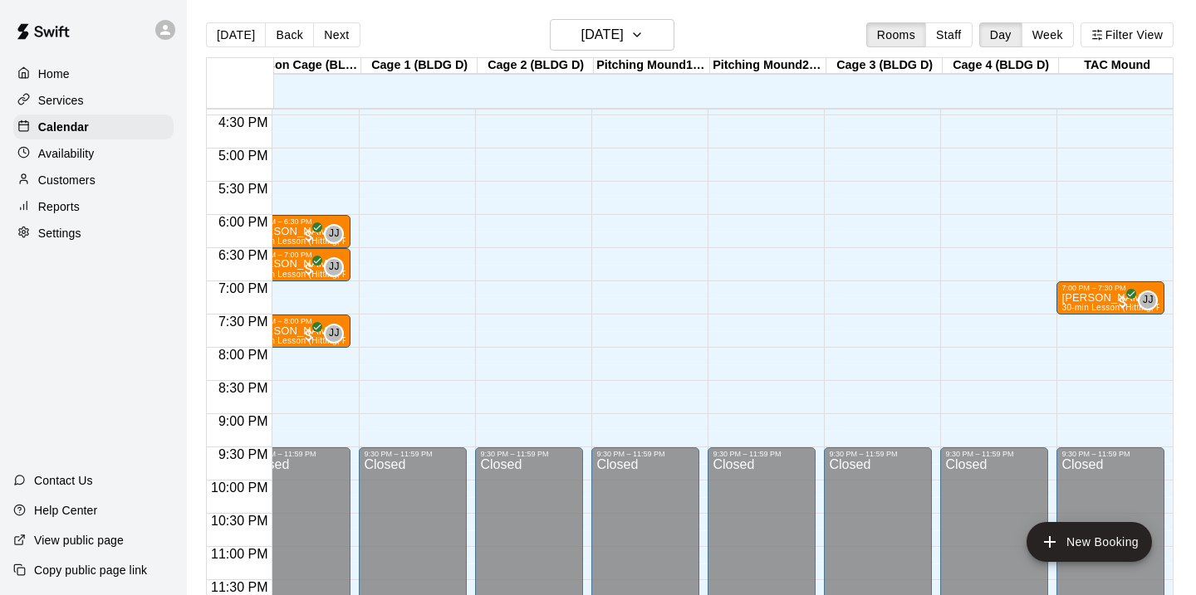
scroll to position [1091, 524]
